Goal: Task Accomplishment & Management: Use online tool/utility

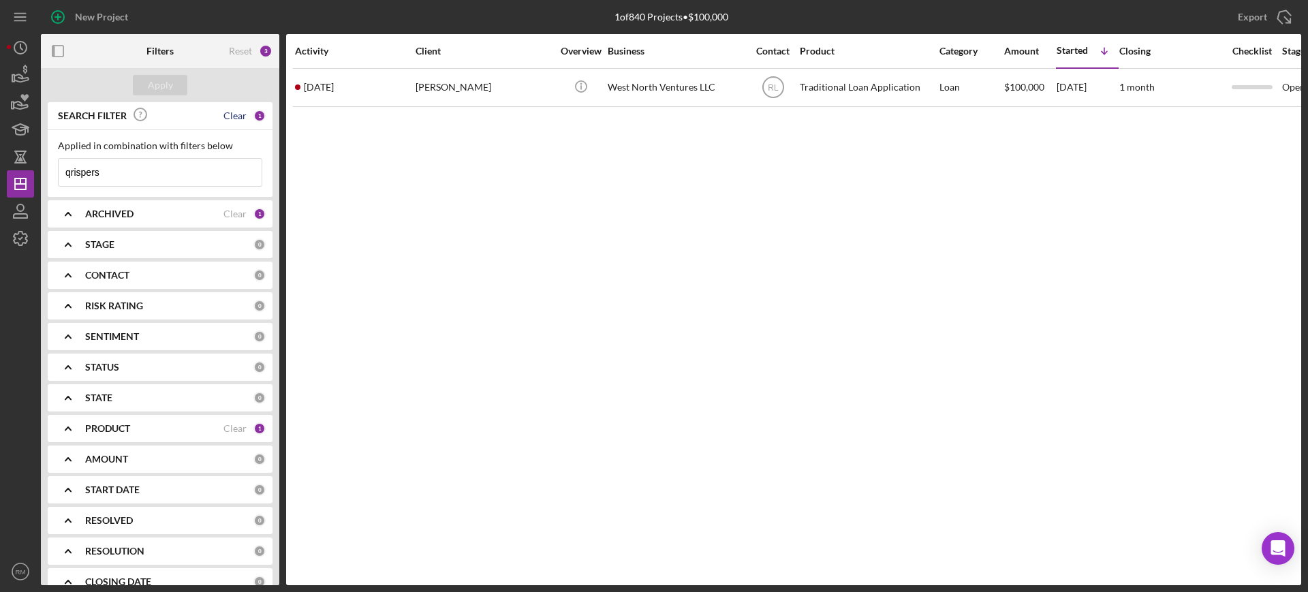
click at [236, 119] on div "Clear" at bounding box center [234, 115] width 23 height 11
click at [173, 78] on button "Apply" at bounding box center [160, 85] width 54 height 20
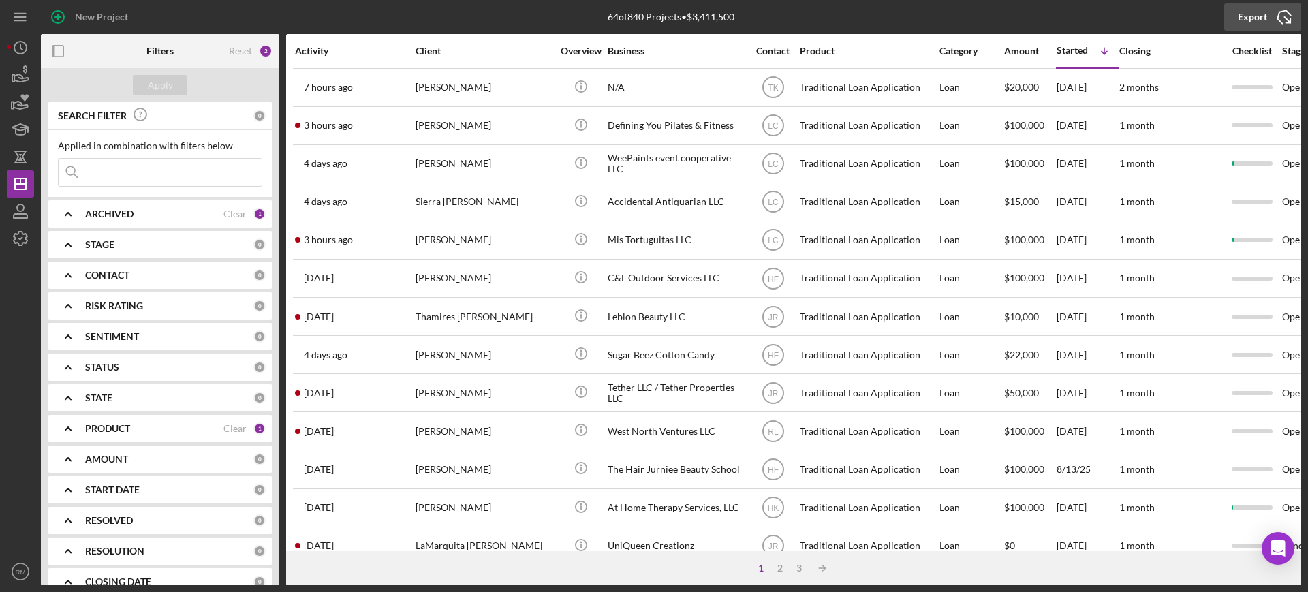
click at [1242, 17] on div "Export" at bounding box center [1252, 16] width 29 height 27
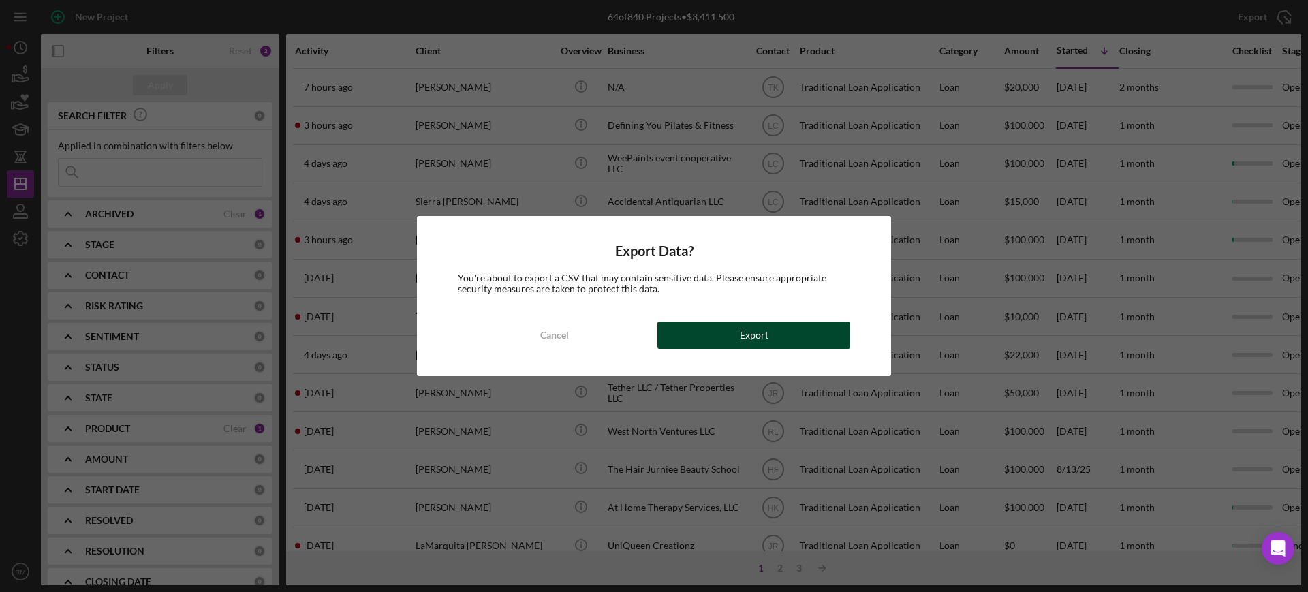
click at [691, 338] on button "Export" at bounding box center [753, 334] width 193 height 27
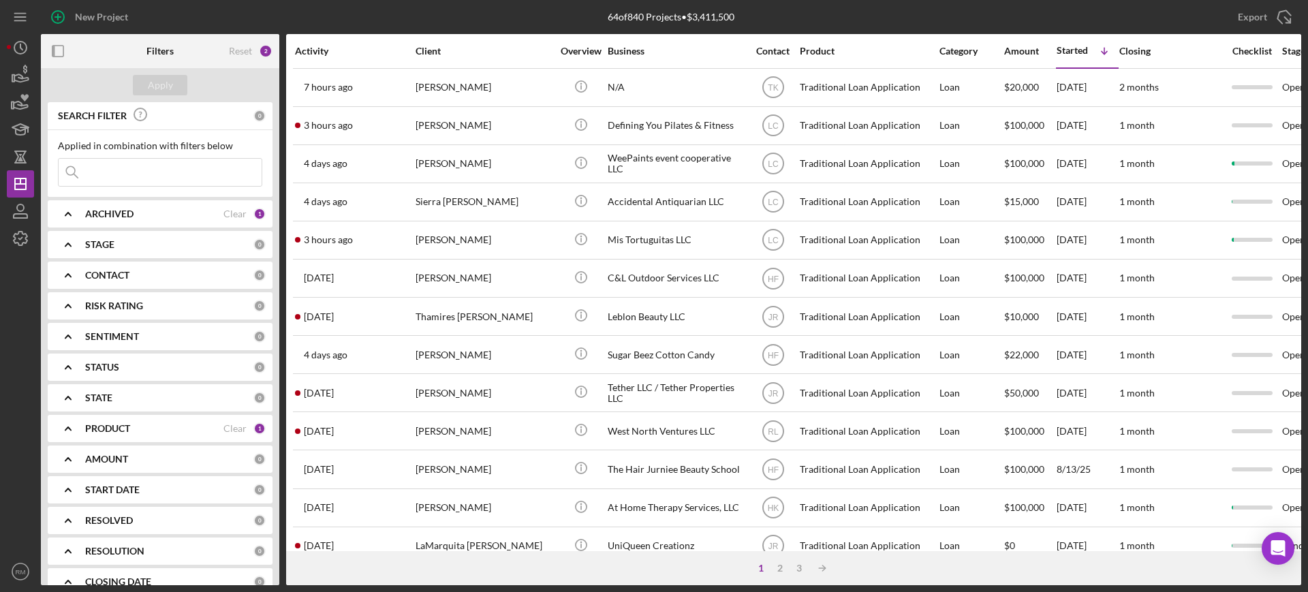
click at [114, 161] on input at bounding box center [160, 172] width 203 height 27
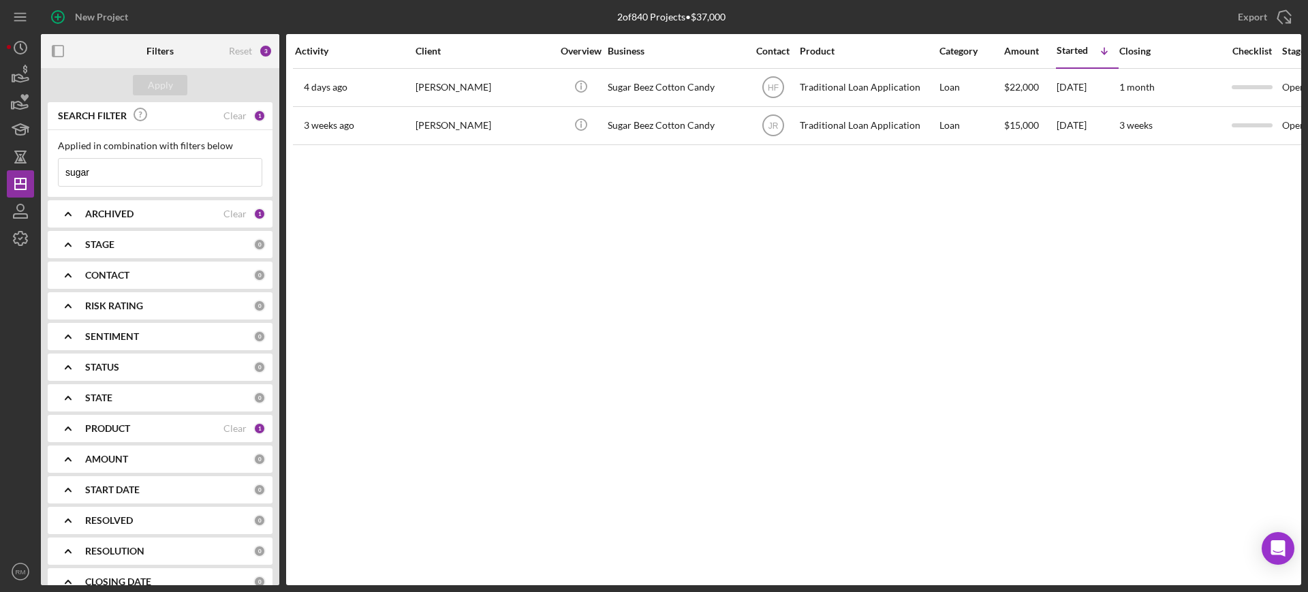
type input "sugar"
